Goal: Find contact information: Find contact information

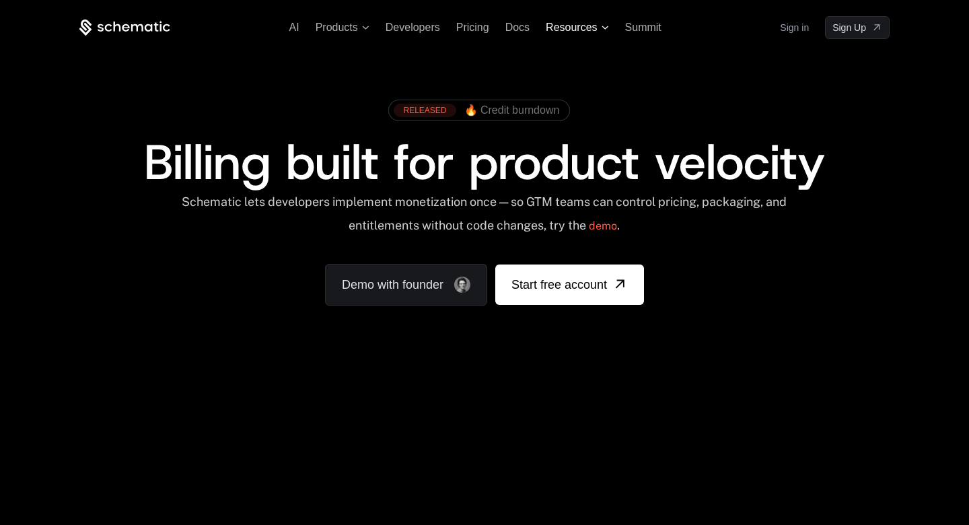
click at [582, 32] on span "Resources" at bounding box center [571, 28] width 51 height 12
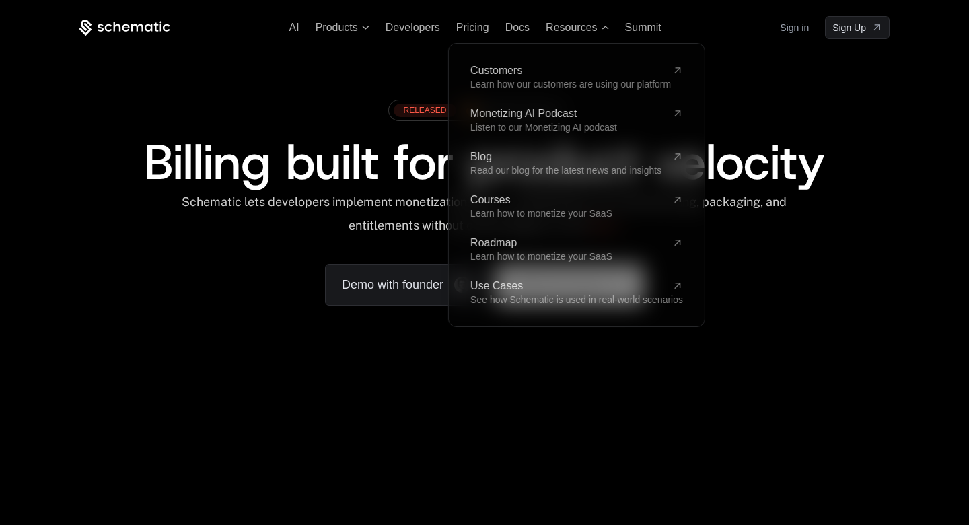
click at [384, 197] on div "Schematic lets developers implement monetization once — so GTM teams can contro…" at bounding box center [484, 218] width 608 height 48
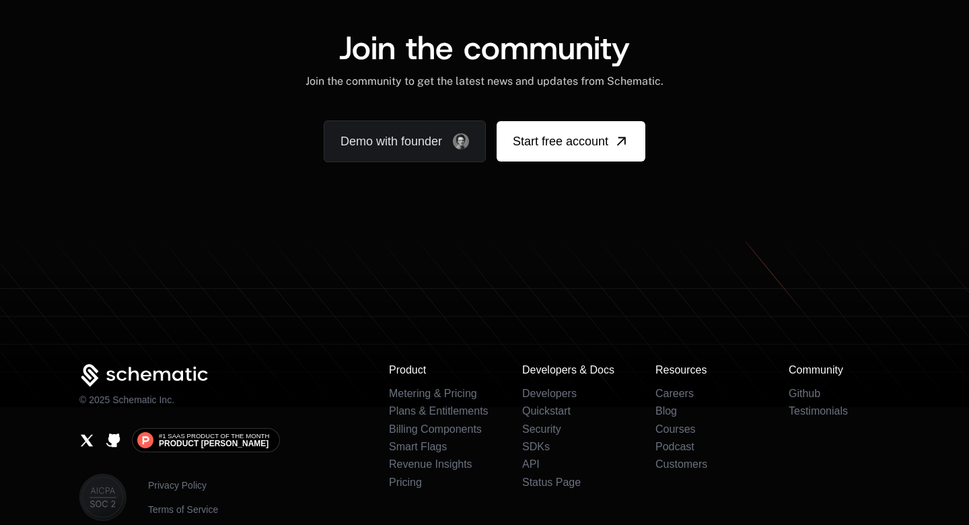
scroll to position [8416, 0]
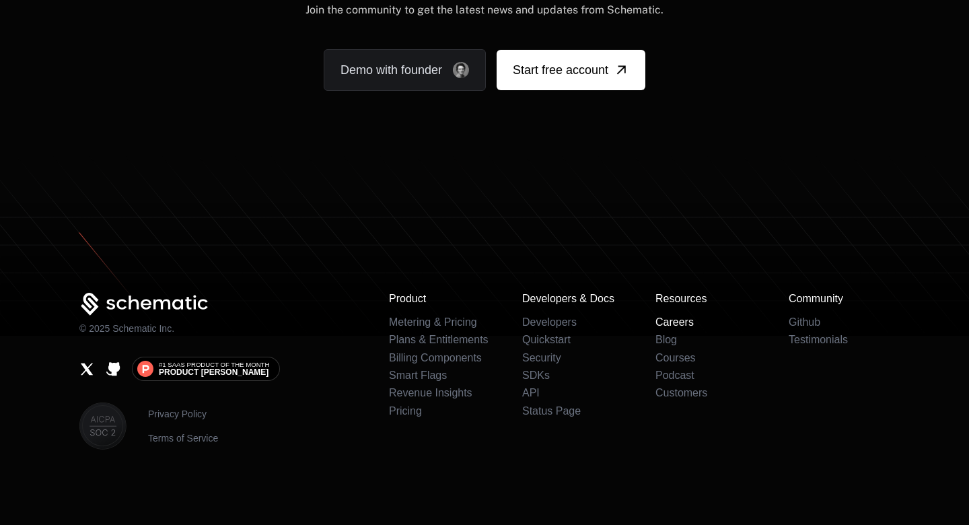
click at [686, 326] on link "Careers" at bounding box center [674, 321] width 38 height 11
click at [684, 322] on link "Careers" at bounding box center [674, 321] width 38 height 11
click at [684, 320] on link "Careers" at bounding box center [674, 321] width 38 height 11
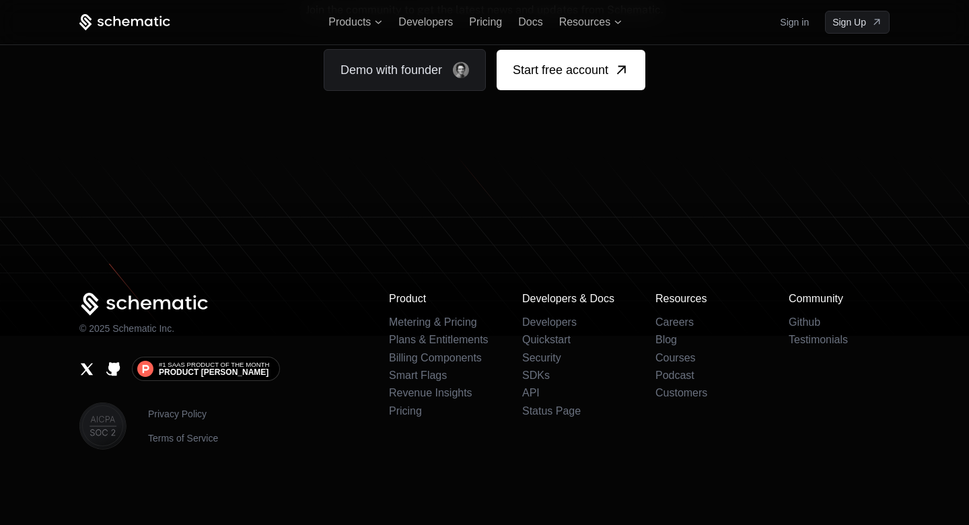
scroll to position [8335, 0]
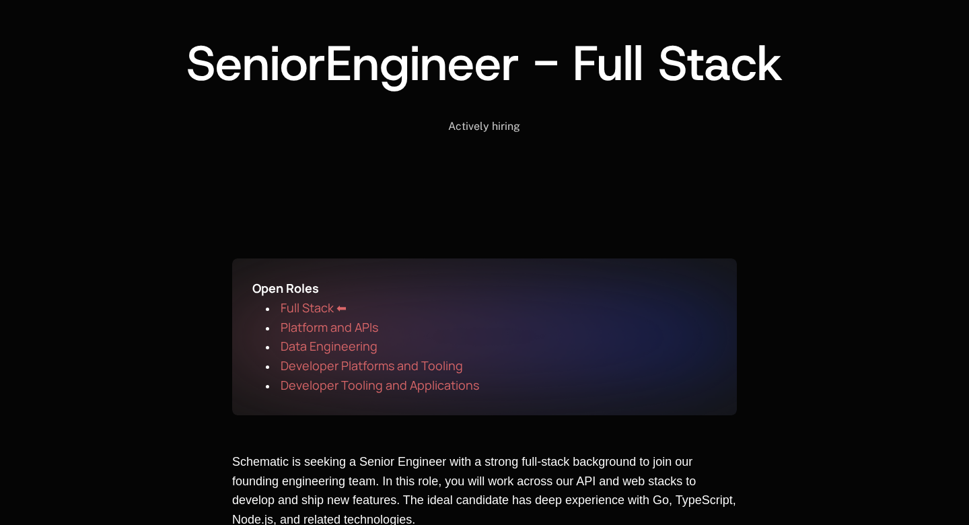
scroll to position [91, 0]
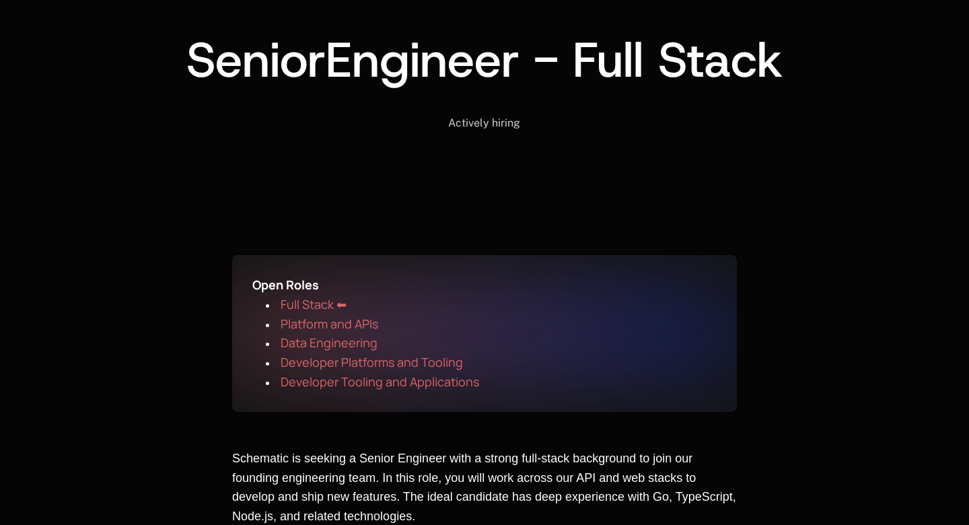
click at [355, 363] on span "Developer Platforms and Tooling" at bounding box center [372, 362] width 182 height 16
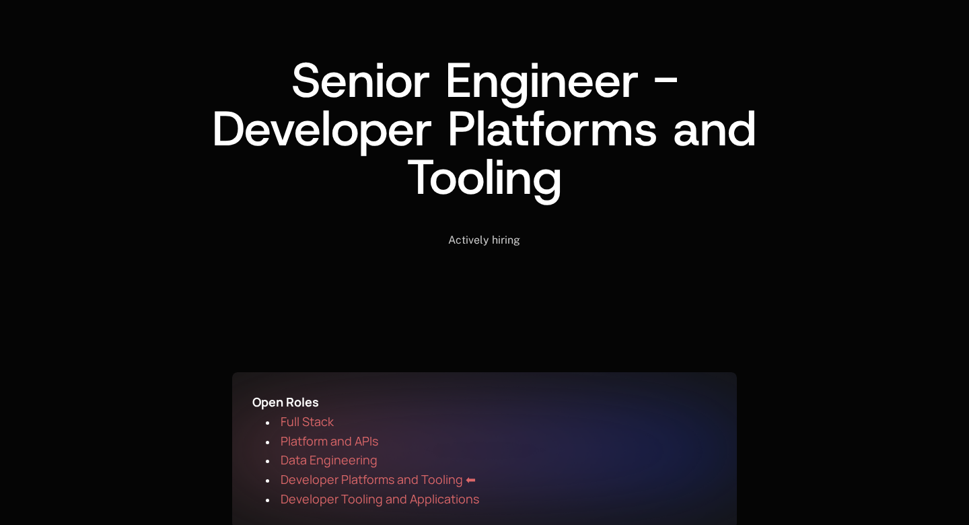
scroll to position [143, 0]
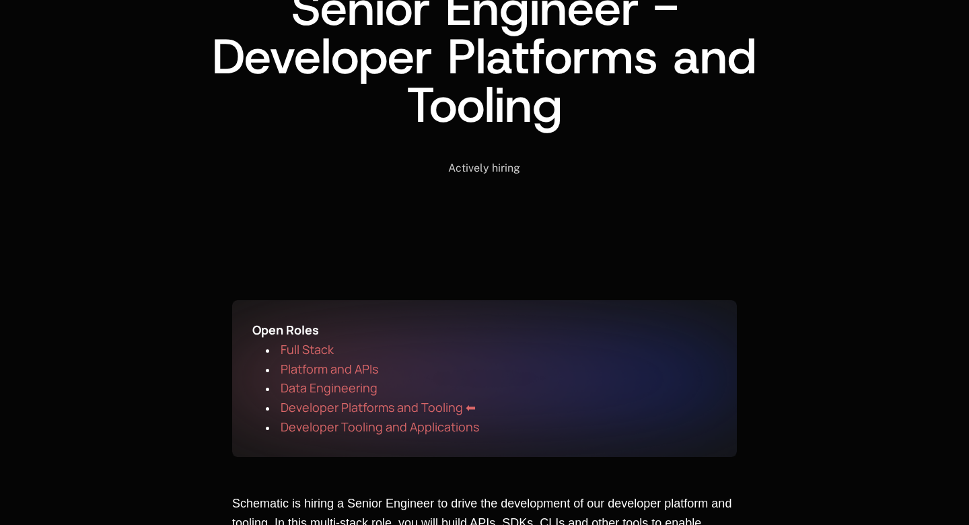
click at [369, 425] on span "Developer Tooling and Applications" at bounding box center [380, 427] width 199 height 16
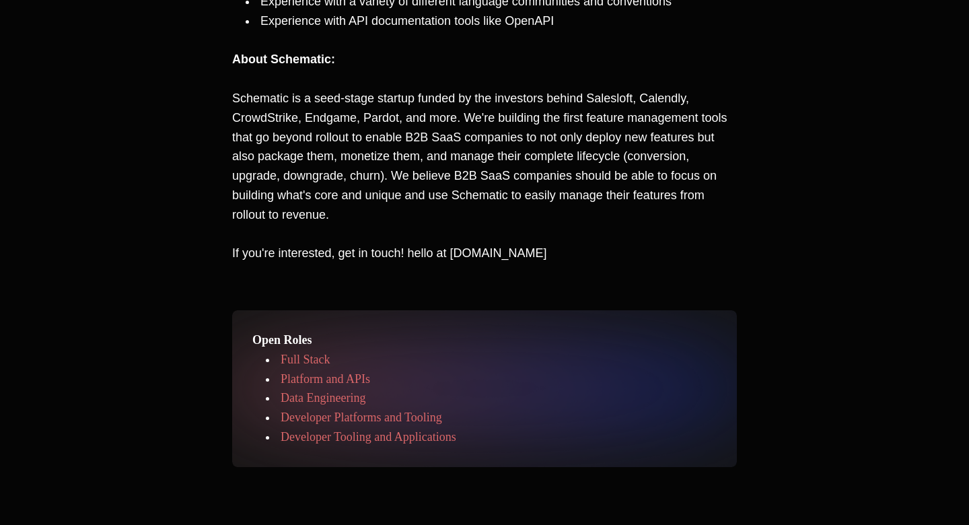
scroll to position [807, 0]
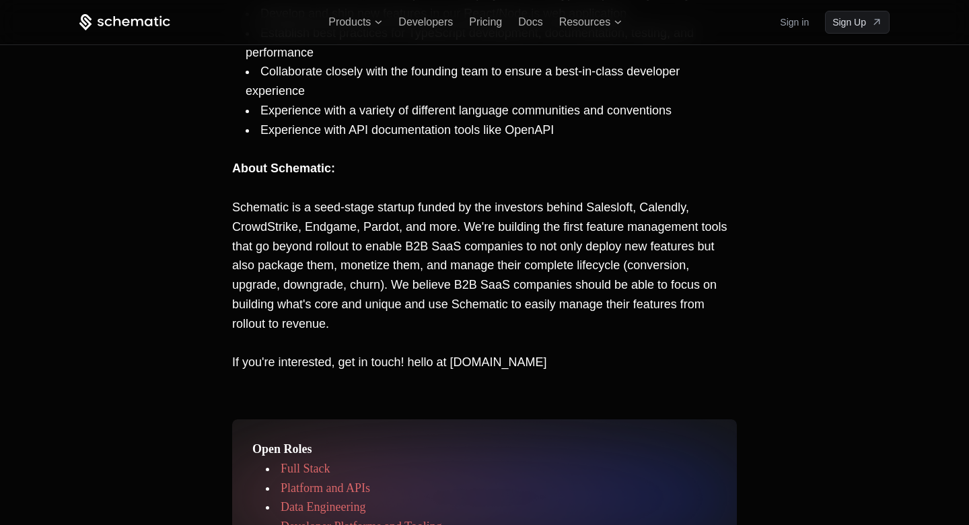
drag, startPoint x: 409, startPoint y: 361, endPoint x: 588, endPoint y: 365, distance: 179.0
click at [589, 365] on p "If you're interested, get in touch! hello at [DOMAIN_NAME]" at bounding box center [484, 363] width 505 height 20
copy span "hello at [DOMAIN_NAME]"
